Goal: Information Seeking & Learning: Find specific fact

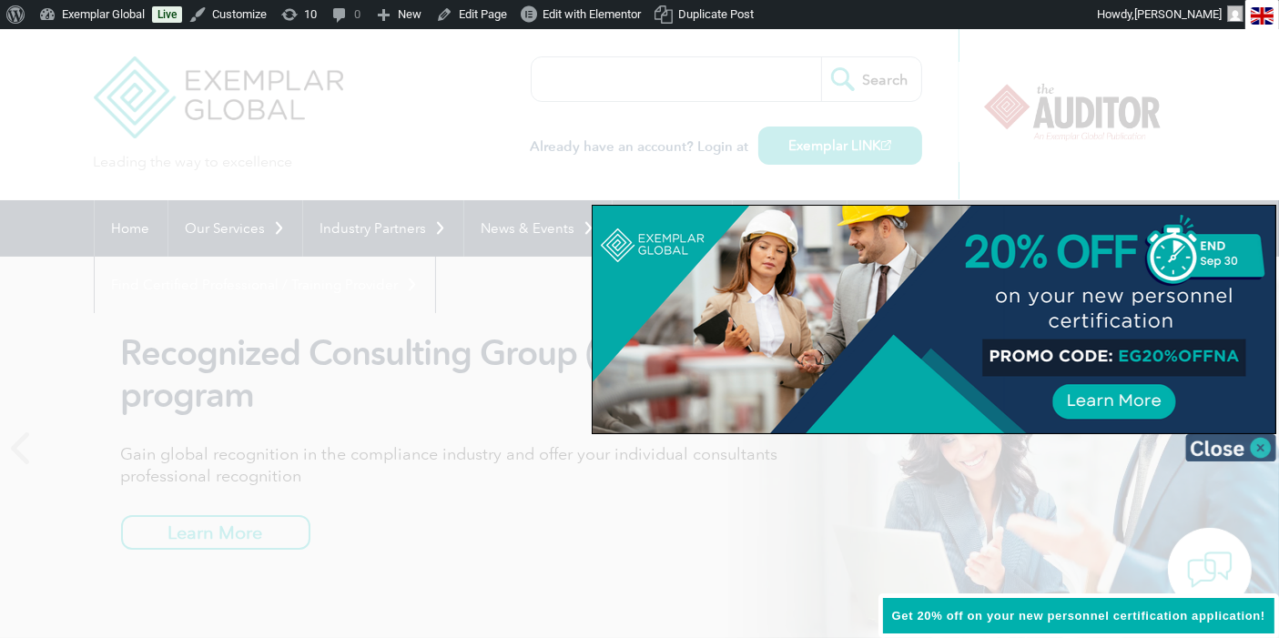
click at [1225, 444] on img at bounding box center [1230, 447] width 91 height 27
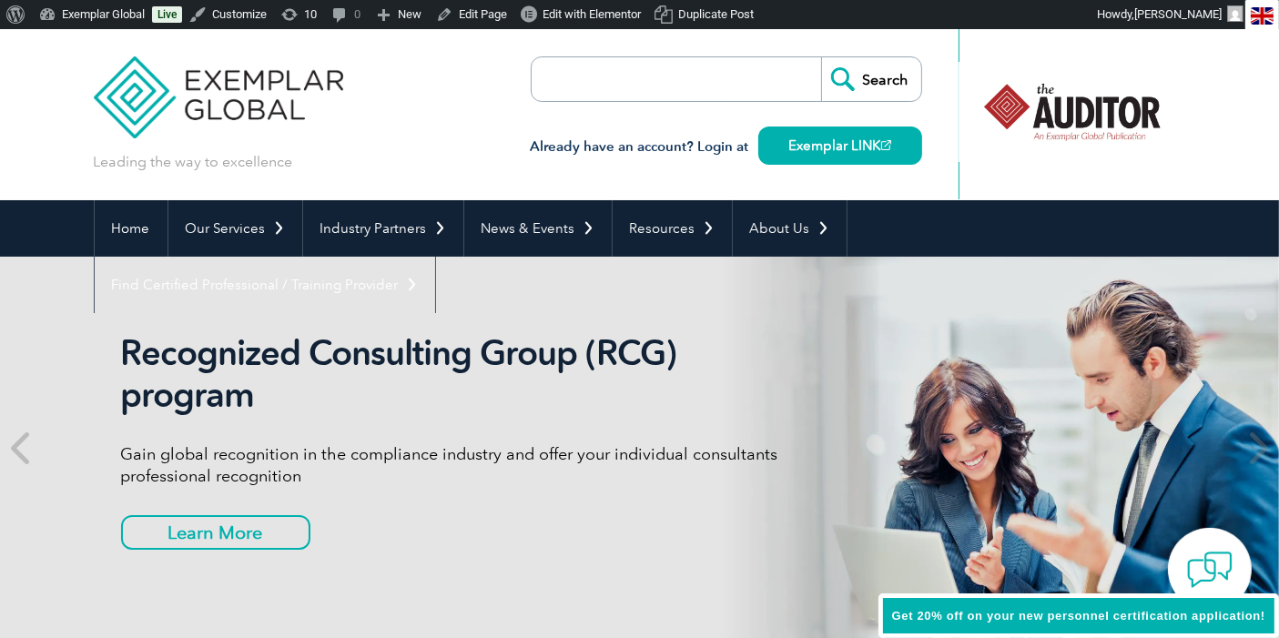
click at [653, 74] on input "search" at bounding box center [636, 79] width 191 height 44
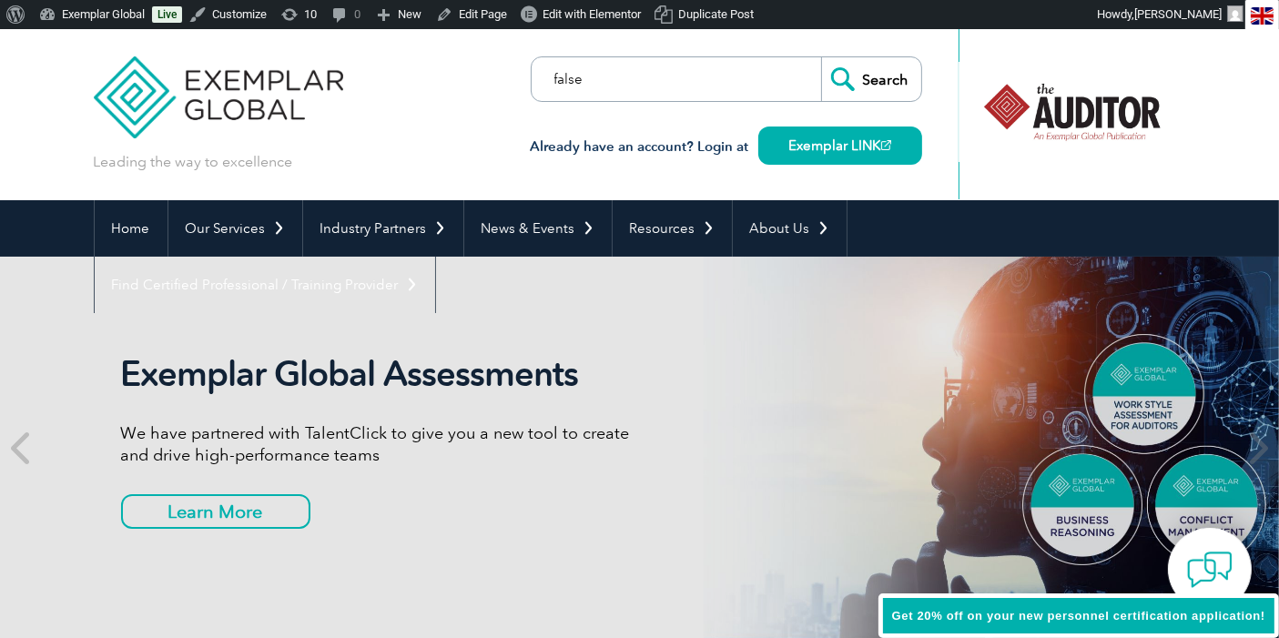
type input "false"
click at [821, 57] on input "Search" at bounding box center [871, 79] width 100 height 44
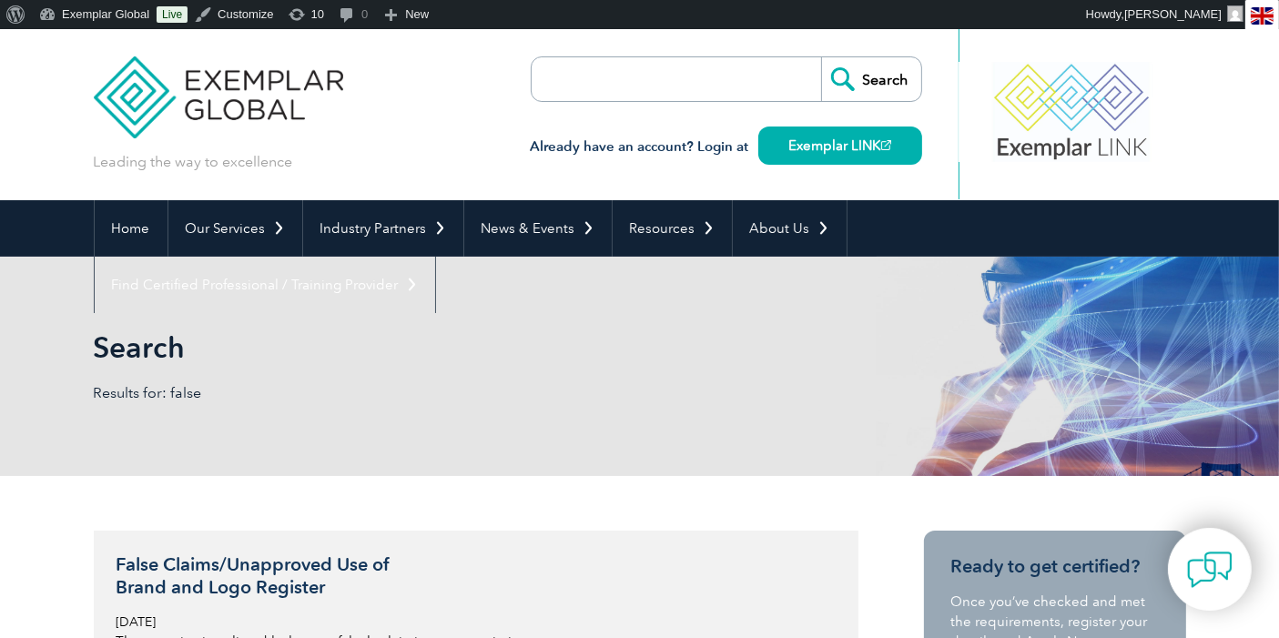
click at [235, 566] on h3 "False Claims/Unapproved Use of Brand and Logo Register" at bounding box center [332, 576] width 431 height 46
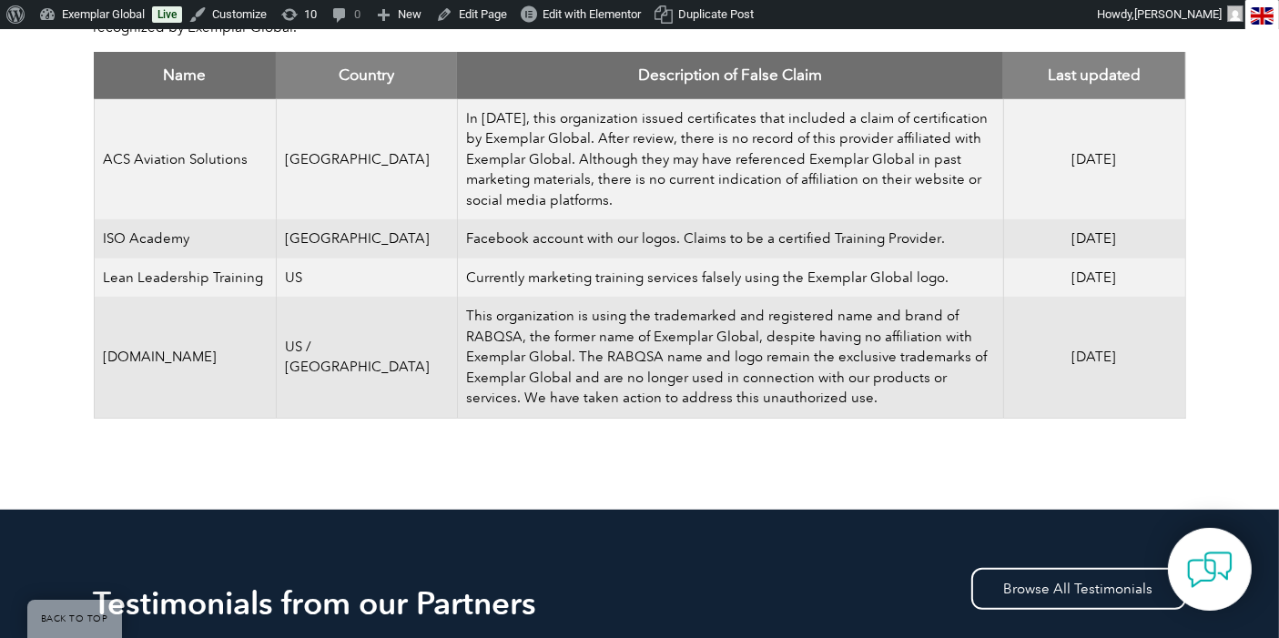
scroll to position [769, 0]
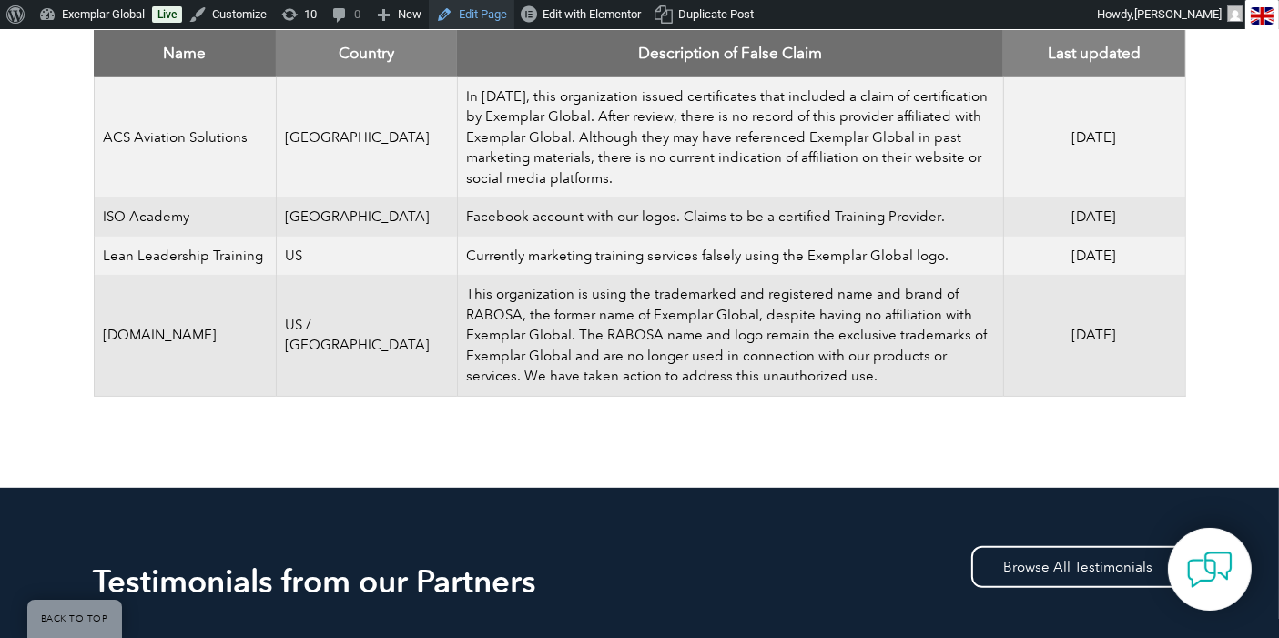
click at [476, 16] on link "Edit Page" at bounding box center [472, 14] width 86 height 29
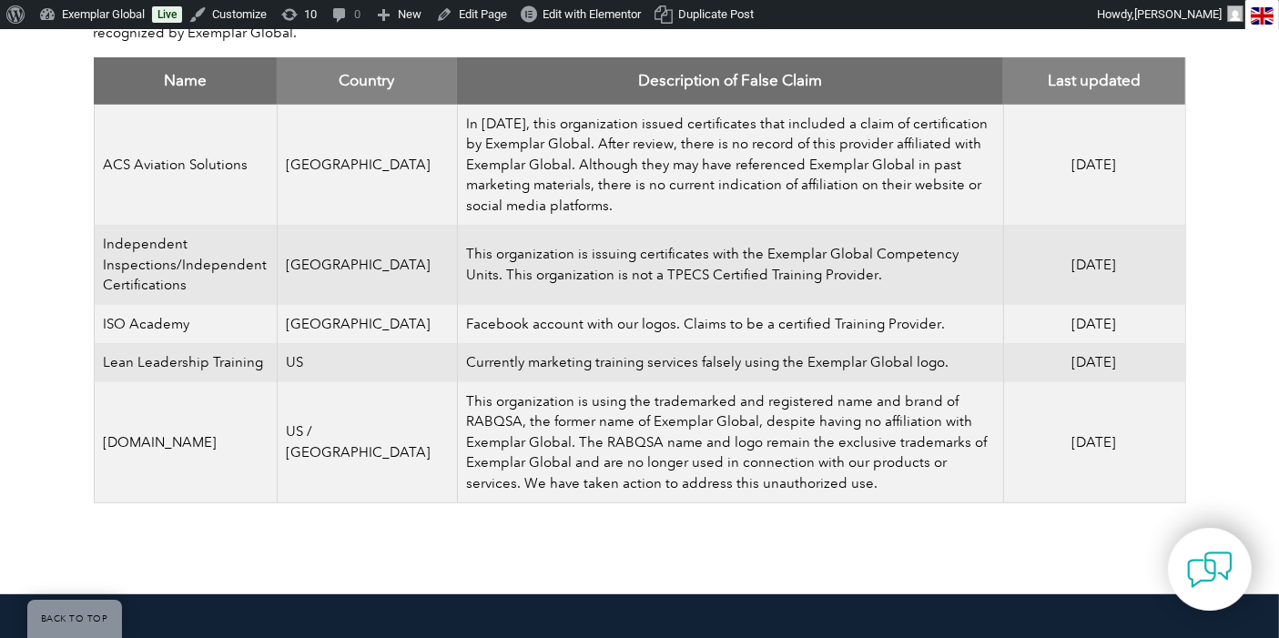
scroll to position [768, 0]
